Goal: Information Seeking & Learning: Learn about a topic

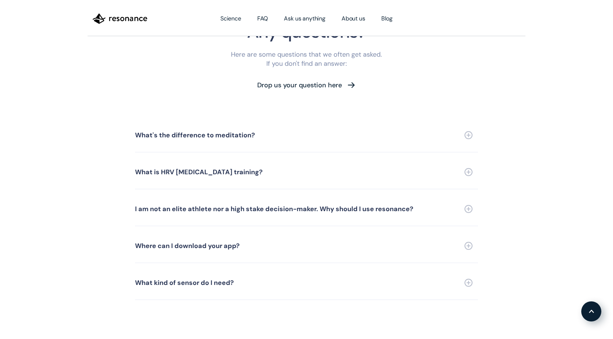
scroll to position [1629, 0]
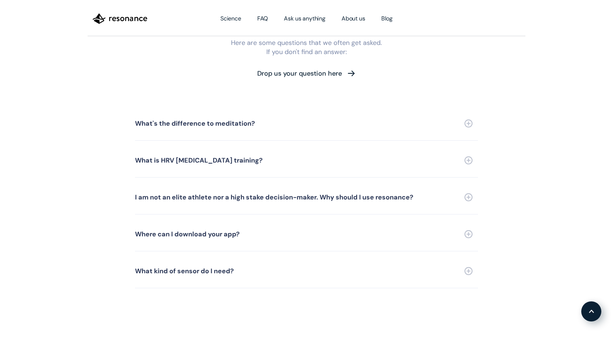
click at [470, 156] on img at bounding box center [468, 160] width 8 height 8
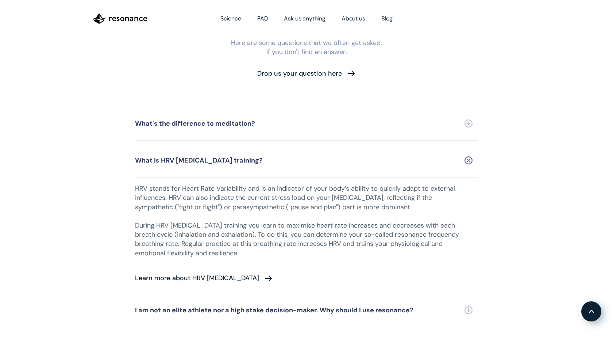
click at [470, 155] on img at bounding box center [468, 160] width 11 height 11
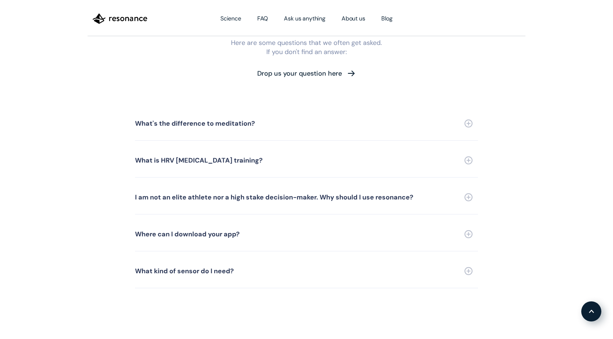
click at [323, 227] on link "Where can I download your app?" at bounding box center [306, 234] width 343 height 34
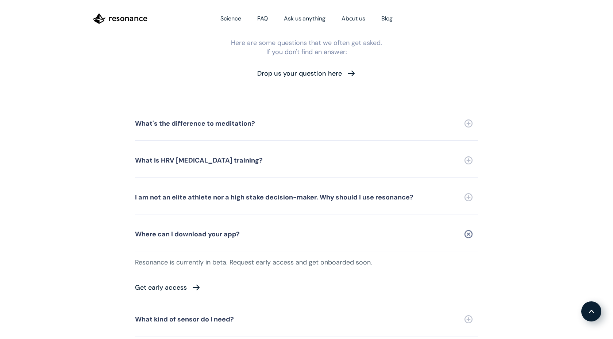
click at [553, 147] on section "Any questions? Here are some questions that we often get asked. If you don't fi…" at bounding box center [306, 165] width 613 height 339
click at [572, 77] on section "Any questions? Here are some questions that we often get asked. If you don't fi…" at bounding box center [306, 165] width 613 height 339
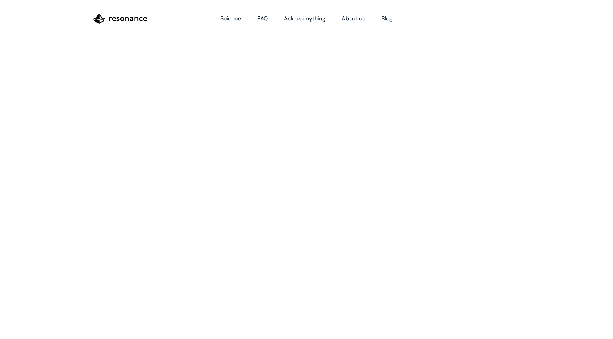
click at [123, 16] on img "home" at bounding box center [120, 18] width 55 height 12
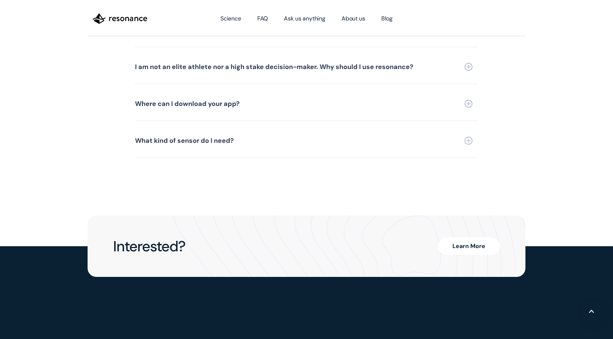
scroll to position [1761, 0]
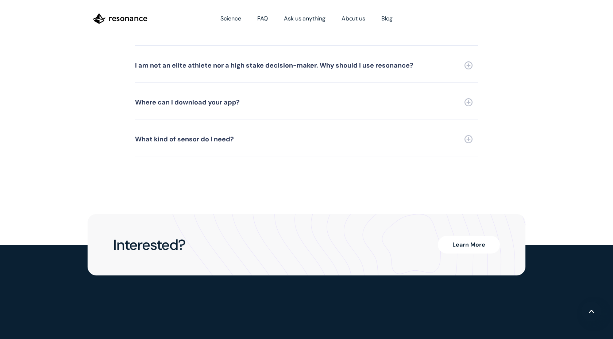
click at [469, 135] on img at bounding box center [468, 139] width 8 height 8
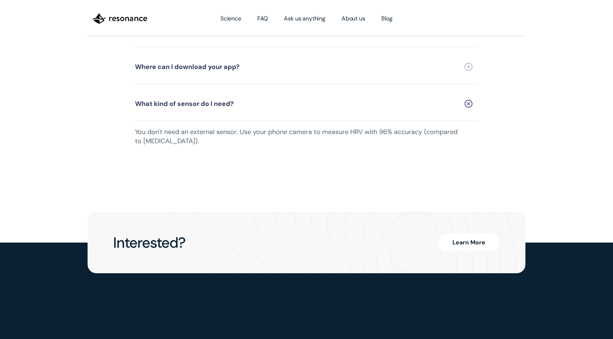
scroll to position [1759, 0]
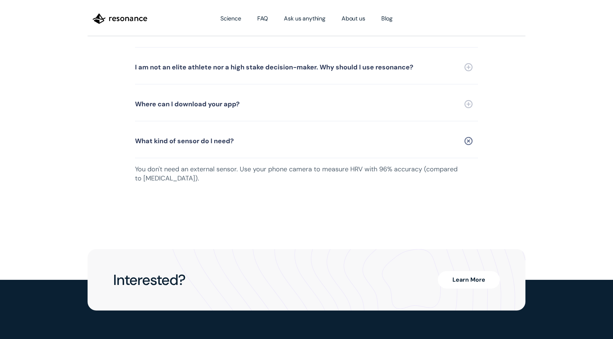
click at [478, 271] on link "Learn More" at bounding box center [469, 280] width 62 height 18
